Goal: Task Accomplishment & Management: Manage account settings

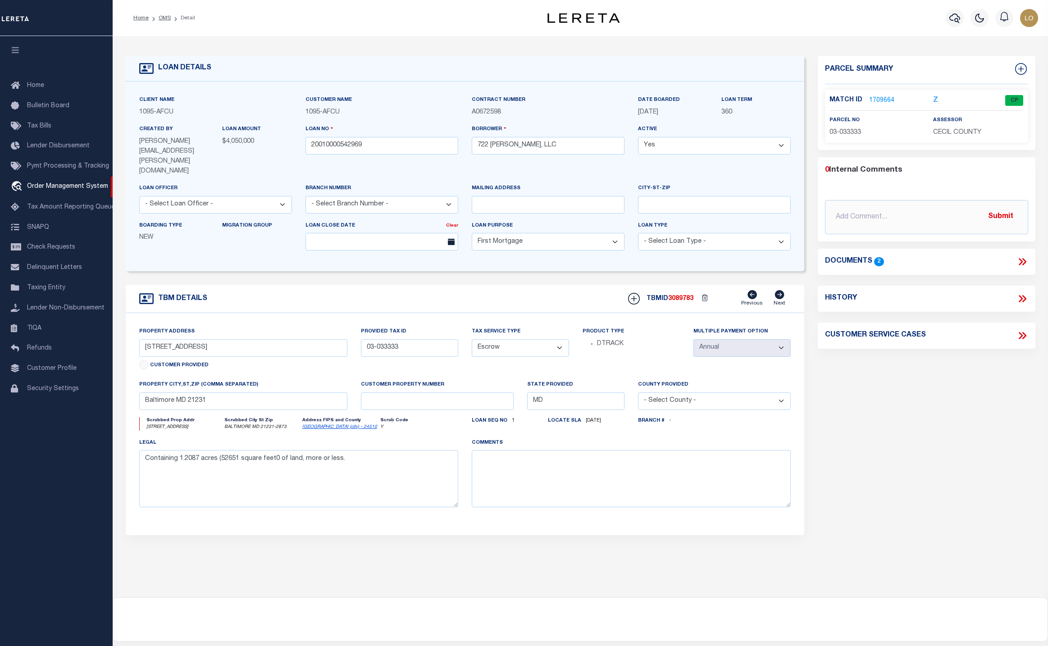
select select "10"
select select "Escrow"
select select "Cecil"
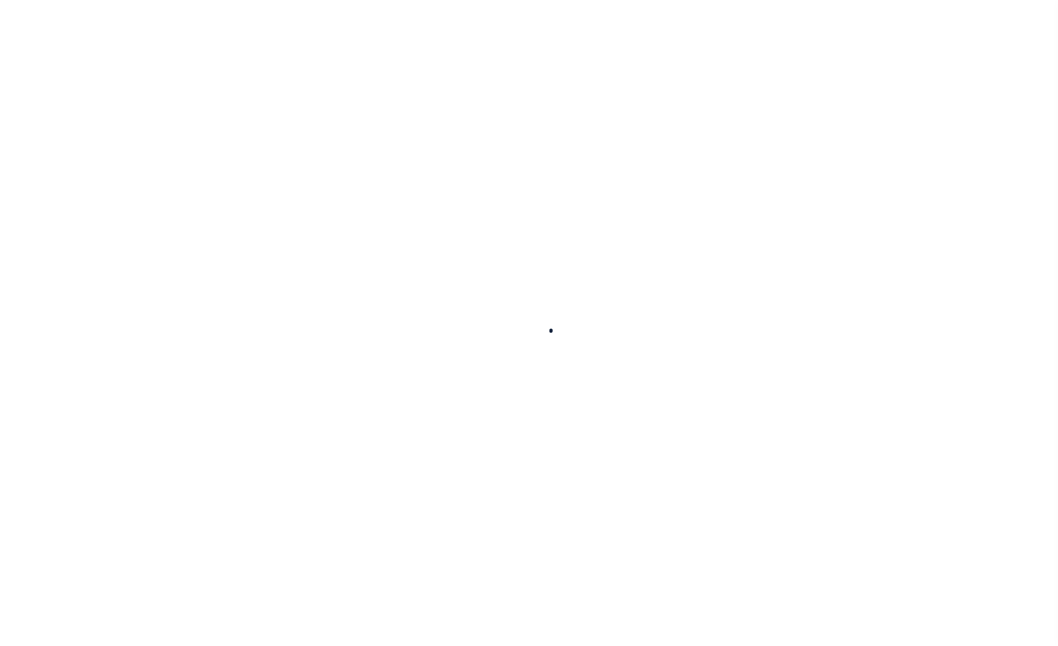
select select
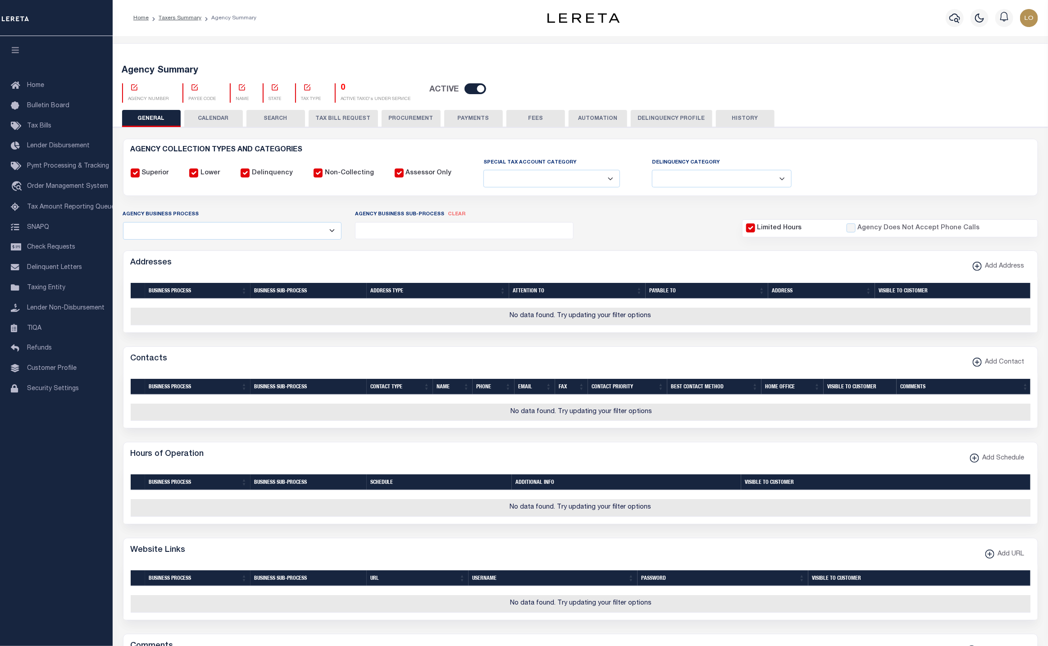
click at [131, 87] on icon at bounding box center [134, 87] width 6 height 6
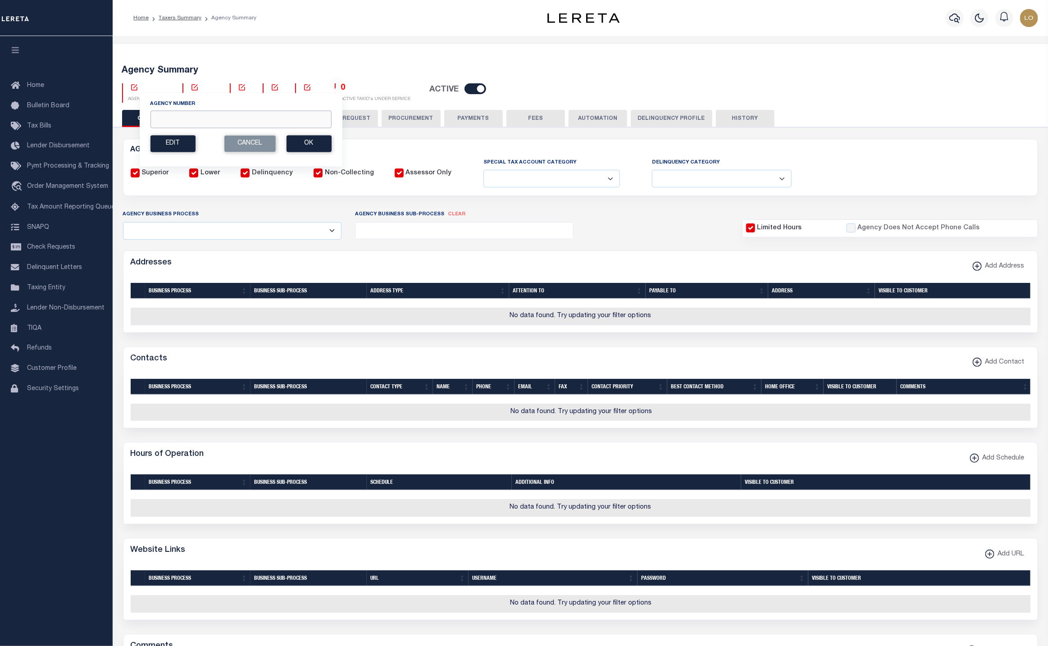
click at [163, 119] on input "Agency Number" at bounding box center [240, 119] width 181 height 18
click at [202, 119] on input "Agency Number" at bounding box center [240, 119] width 181 height 18
paste input "370020000"
type input "370020000"
click at [309, 151] on button "Ok" at bounding box center [309, 143] width 45 height 17
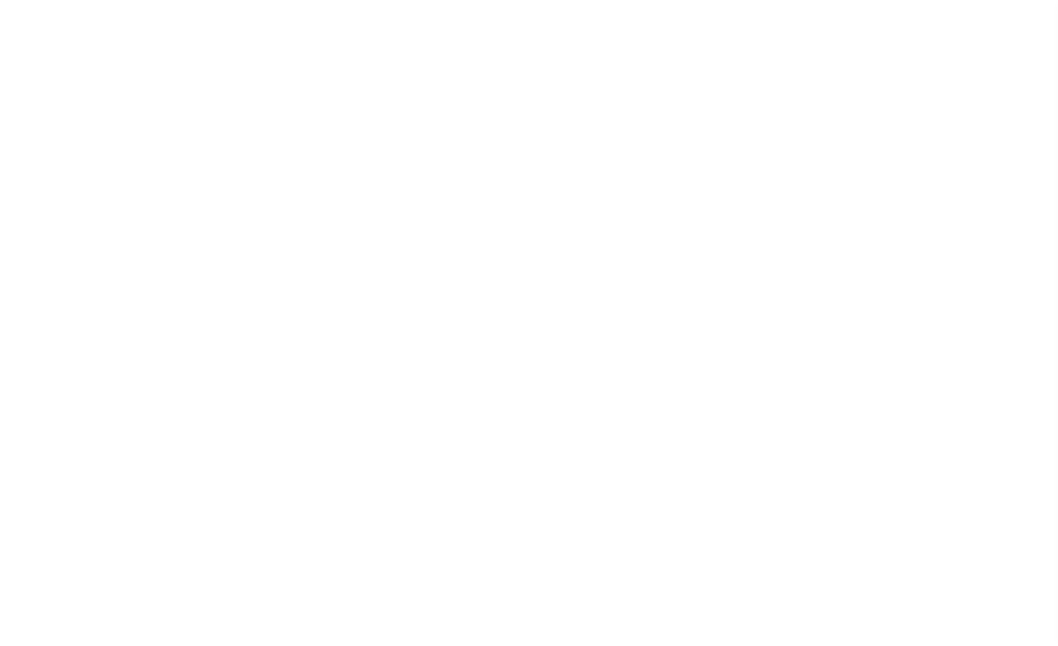
select select
checkbox input "false"
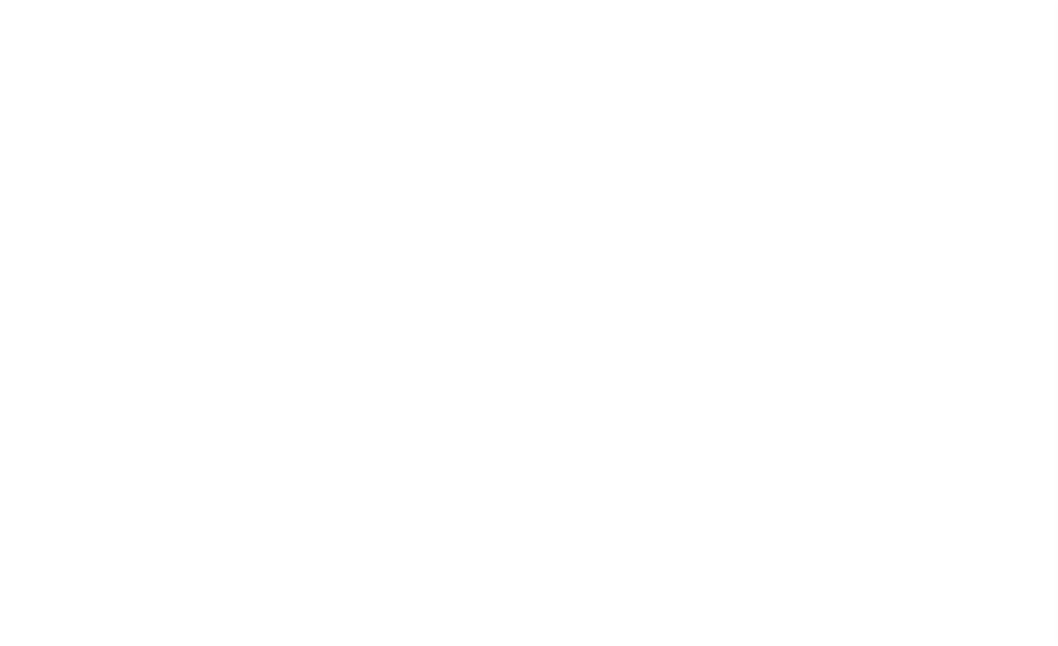
checkbox input "false"
type input "4200300000"
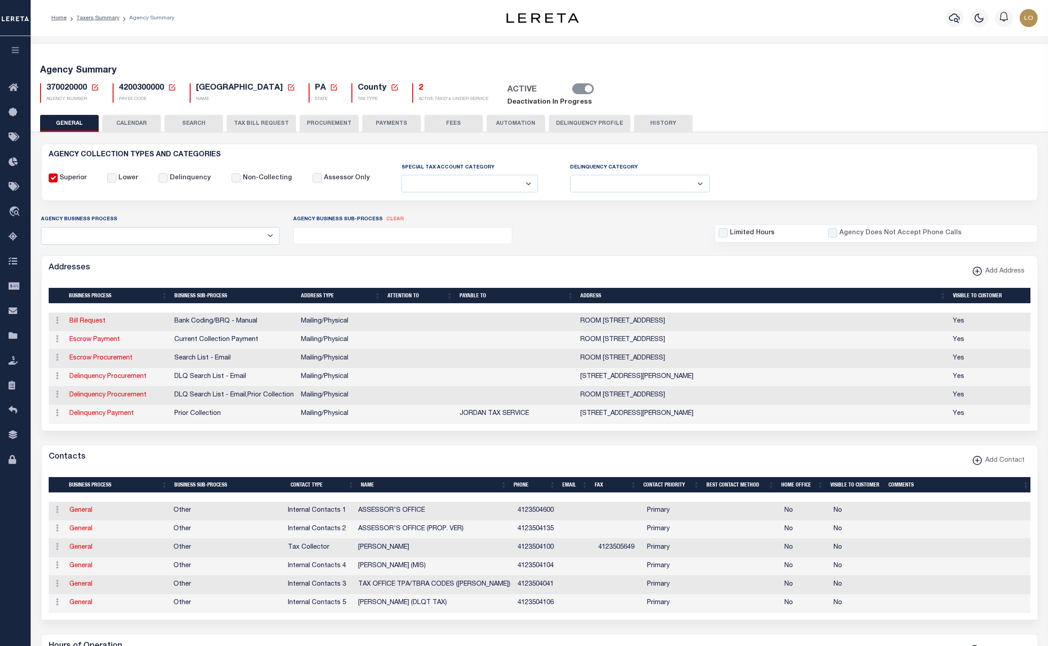
select select
click at [94, 84] on icon at bounding box center [95, 87] width 8 height 8
click at [175, 122] on input "Agency Number" at bounding box center [201, 119] width 181 height 18
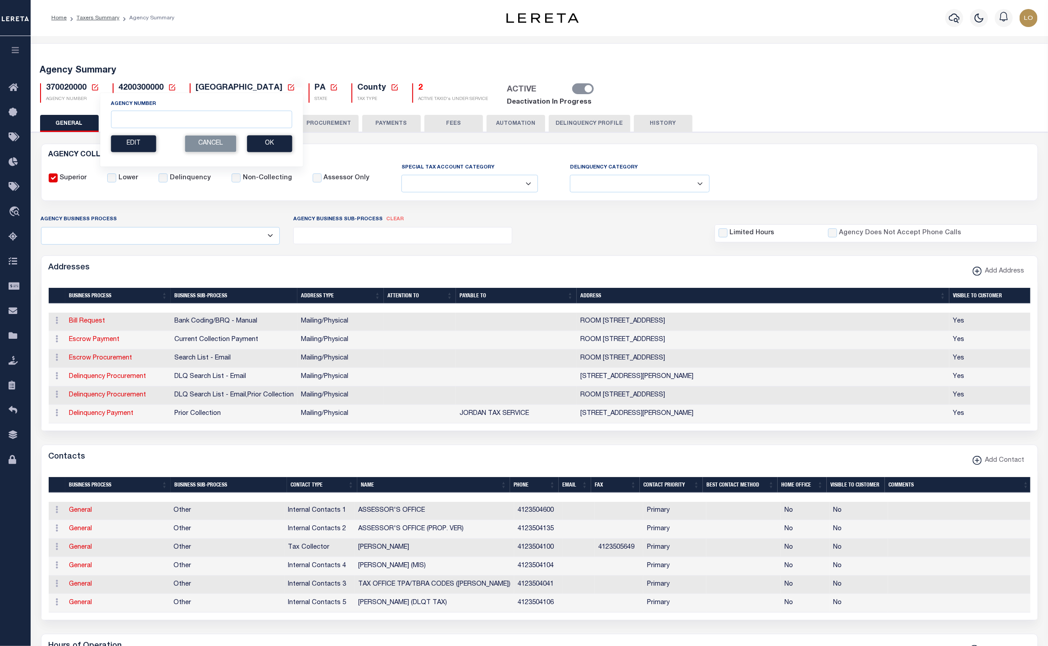
click at [237, 146] on div "Edit Cancel Ok" at bounding box center [201, 143] width 181 height 17
click at [228, 149] on button "Cancel" at bounding box center [210, 143] width 51 height 17
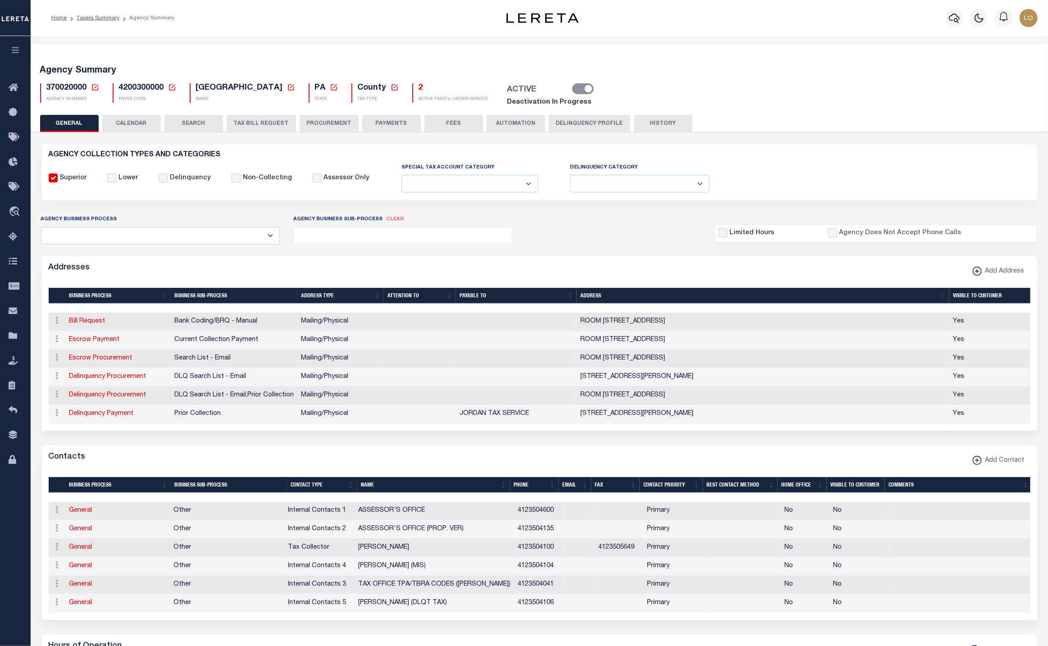
click at [70, 90] on span "370020000" at bounding box center [66, 88] width 41 height 8
copy h5 "370020000"
